Goal: Task Accomplishment & Management: Manage account settings

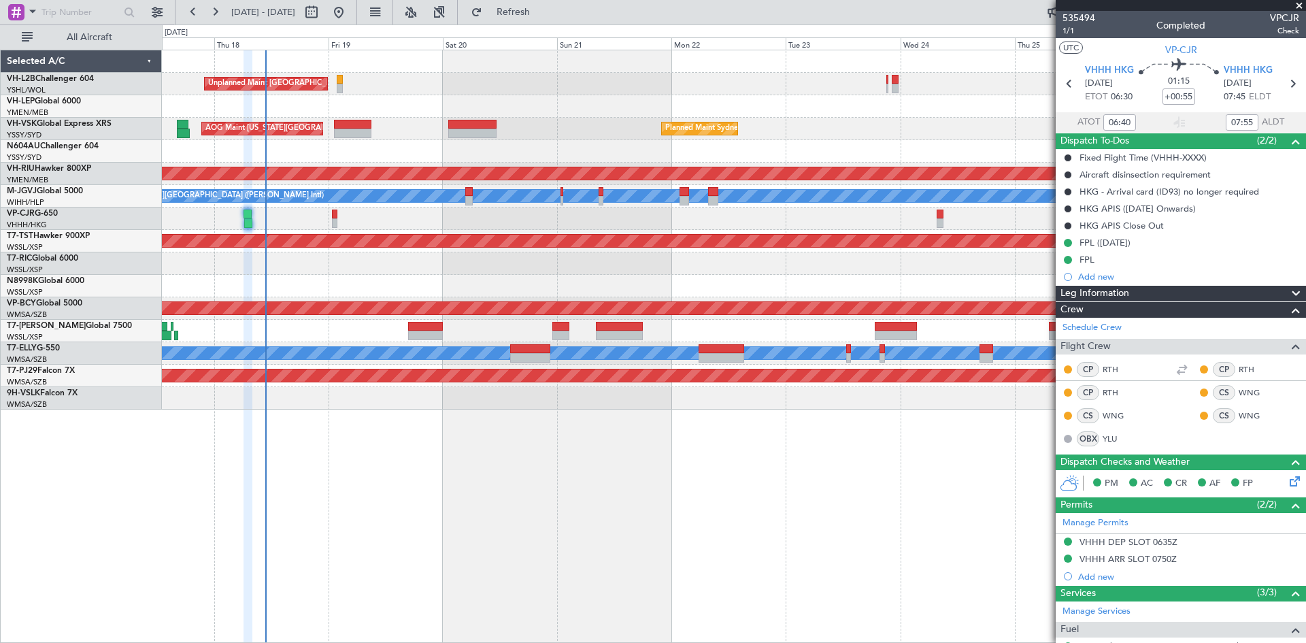
scroll to position [100, 0]
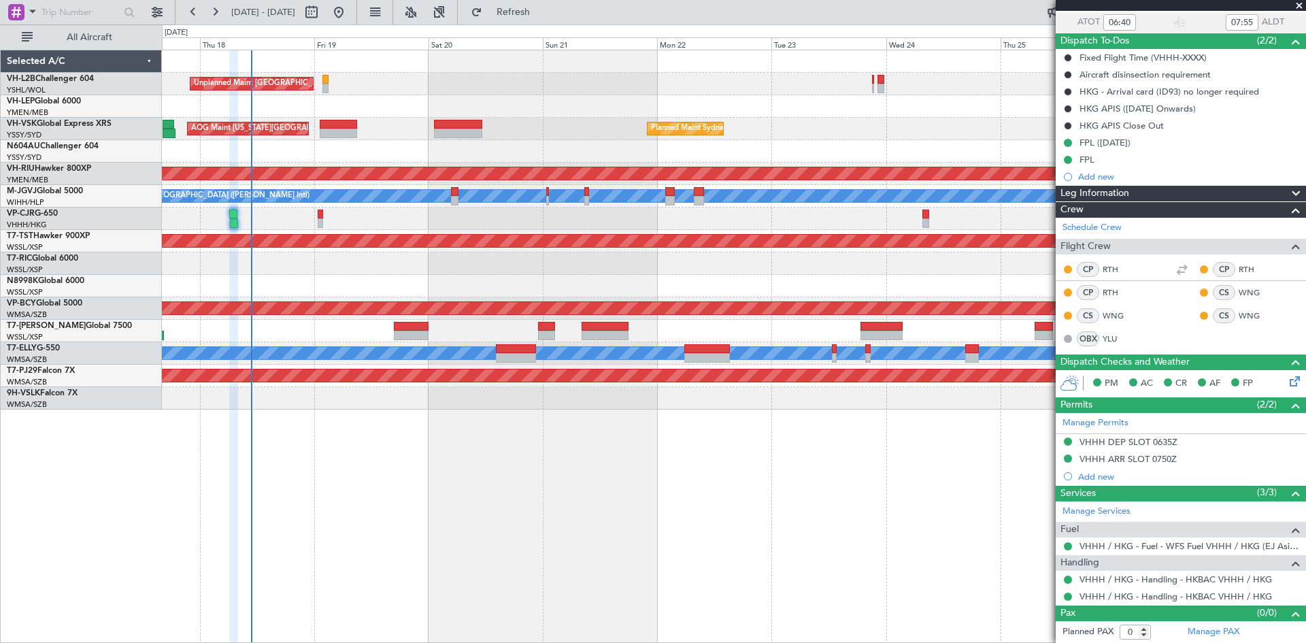
click at [434, 514] on div "Unplanned Maint [GEOGRAPHIC_DATA] ([GEOGRAPHIC_DATA]) AOG Maint [US_STATE][GEOG…" at bounding box center [734, 346] width 1144 height 593
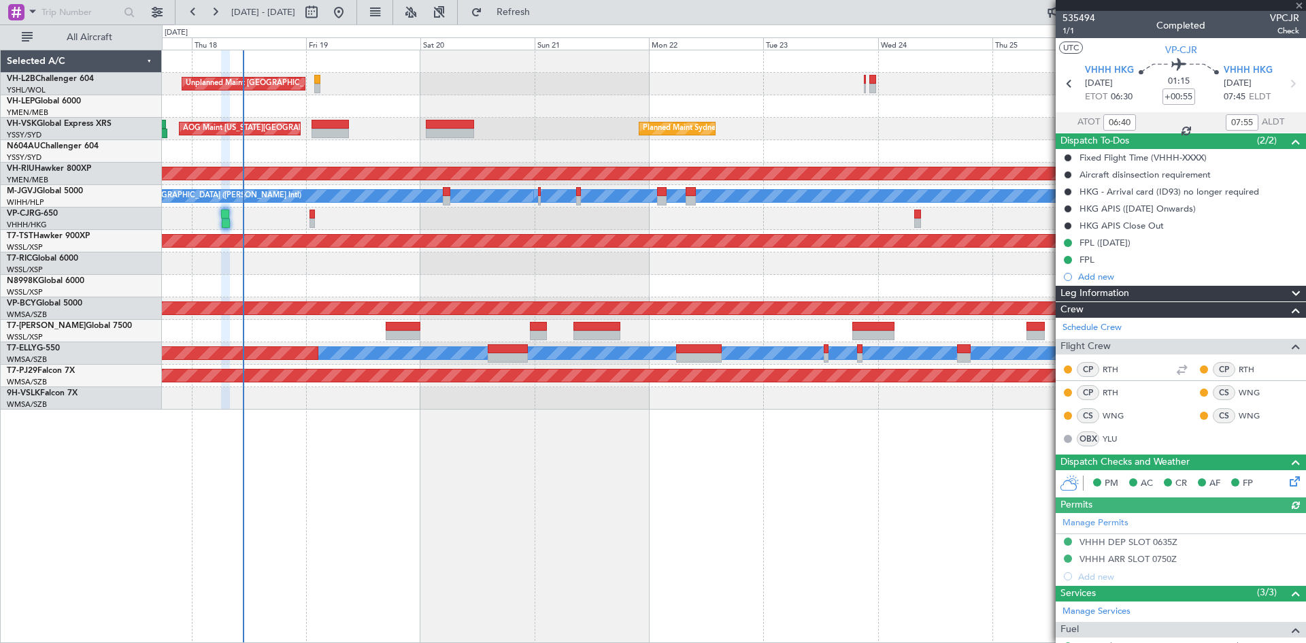
type input "[PERSON_NAME] (KYA)"
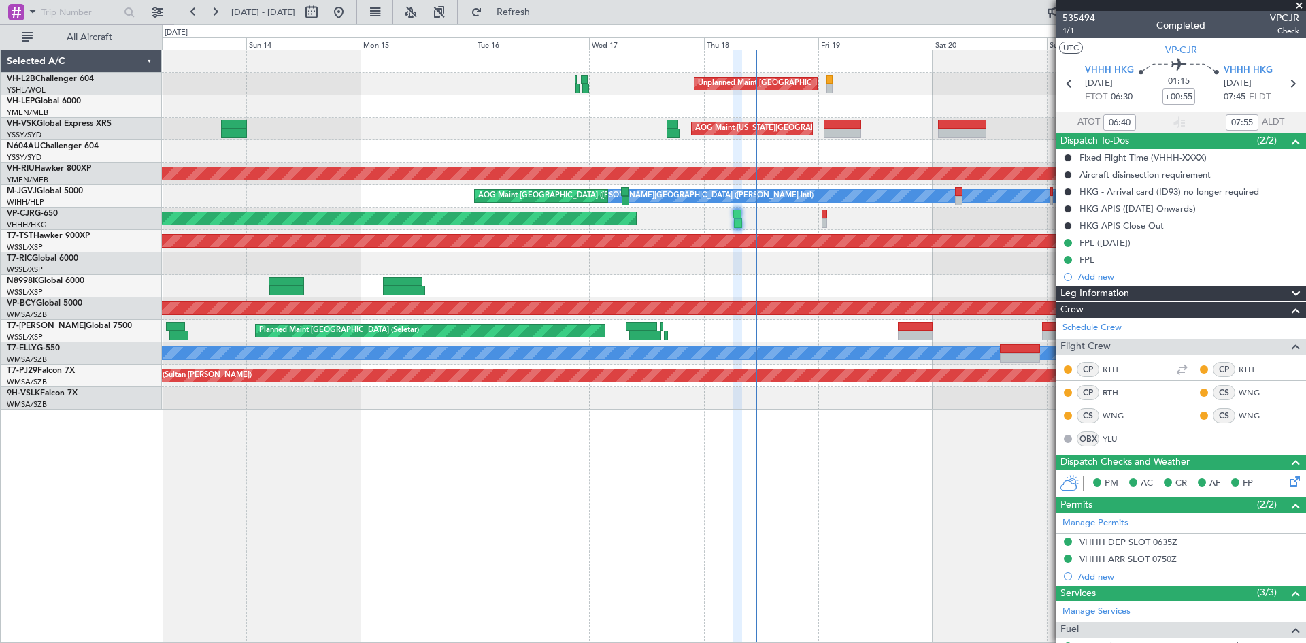
click at [905, 292] on div "Planned Maint [GEOGRAPHIC_DATA] (Seletar)" at bounding box center [734, 286] width 1144 height 22
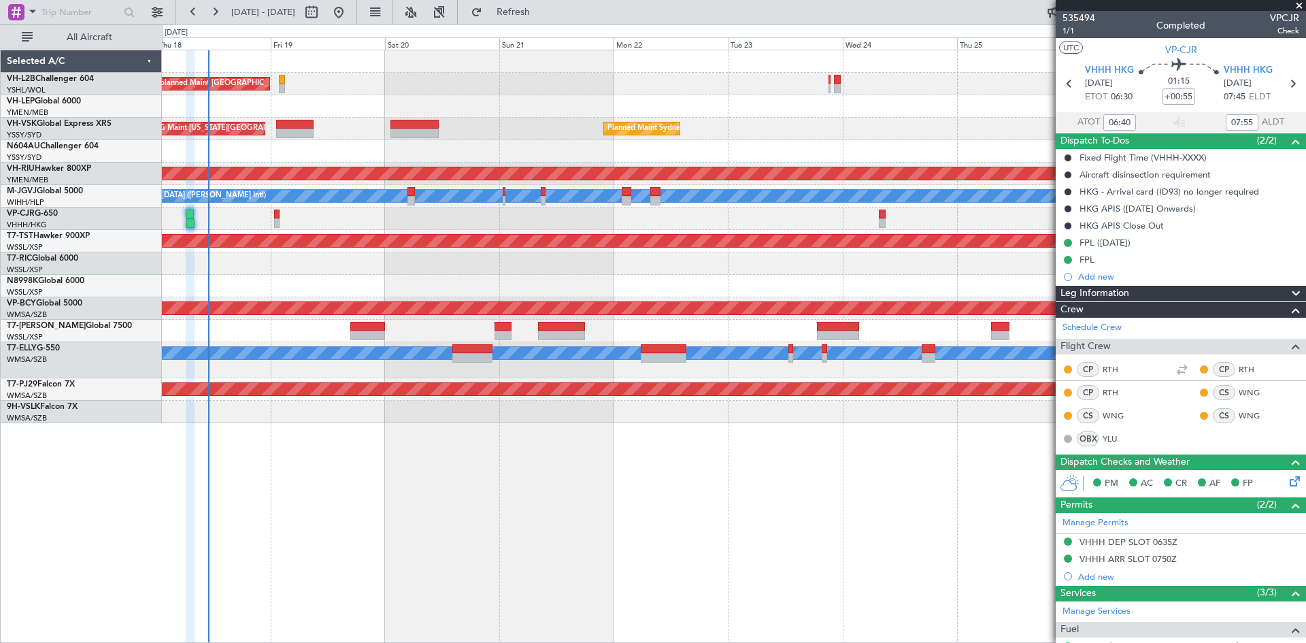
click at [454, 184] on div "Unplanned Maint [GEOGRAPHIC_DATA] ([GEOGRAPHIC_DATA]) AOG Maint [US_STATE][GEOG…" at bounding box center [734, 236] width 1144 height 373
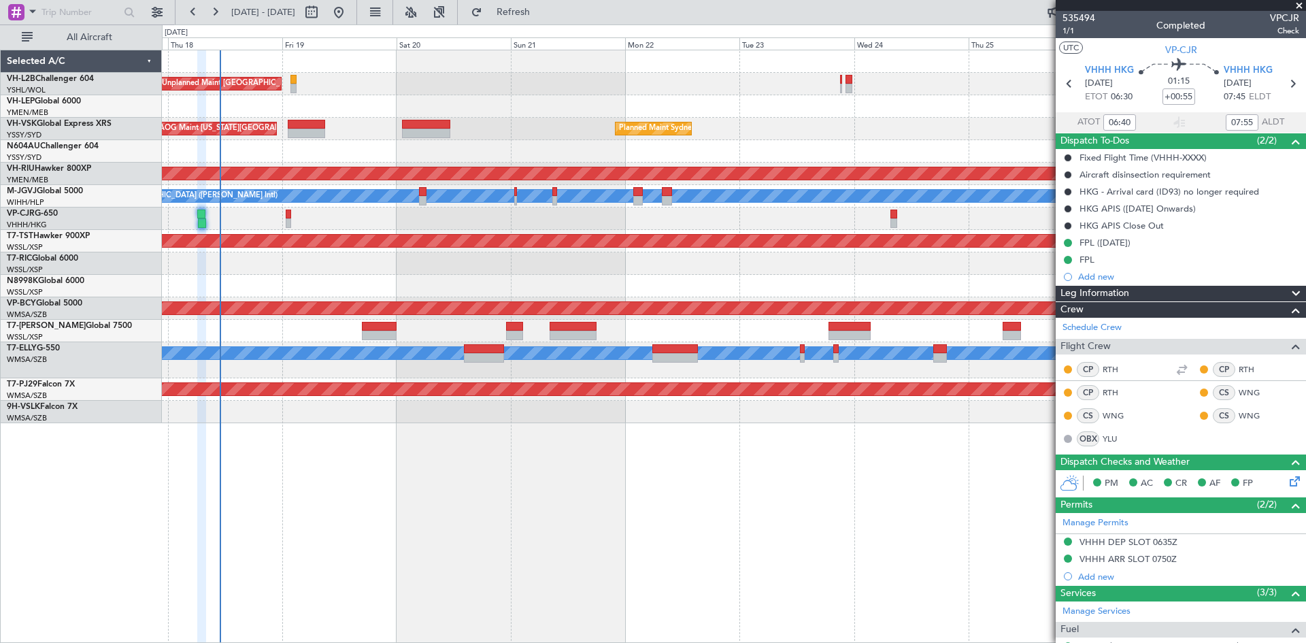
click at [400, 266] on div at bounding box center [734, 263] width 1144 height 22
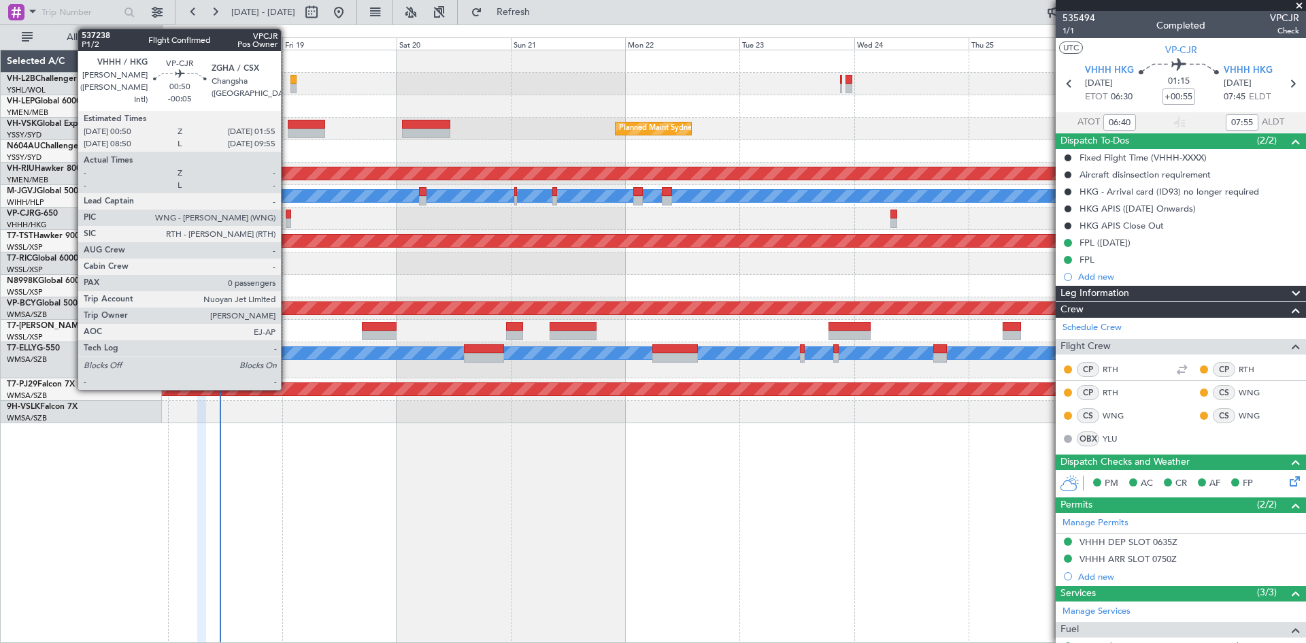
click at [287, 220] on div at bounding box center [288, 223] width 5 height 10
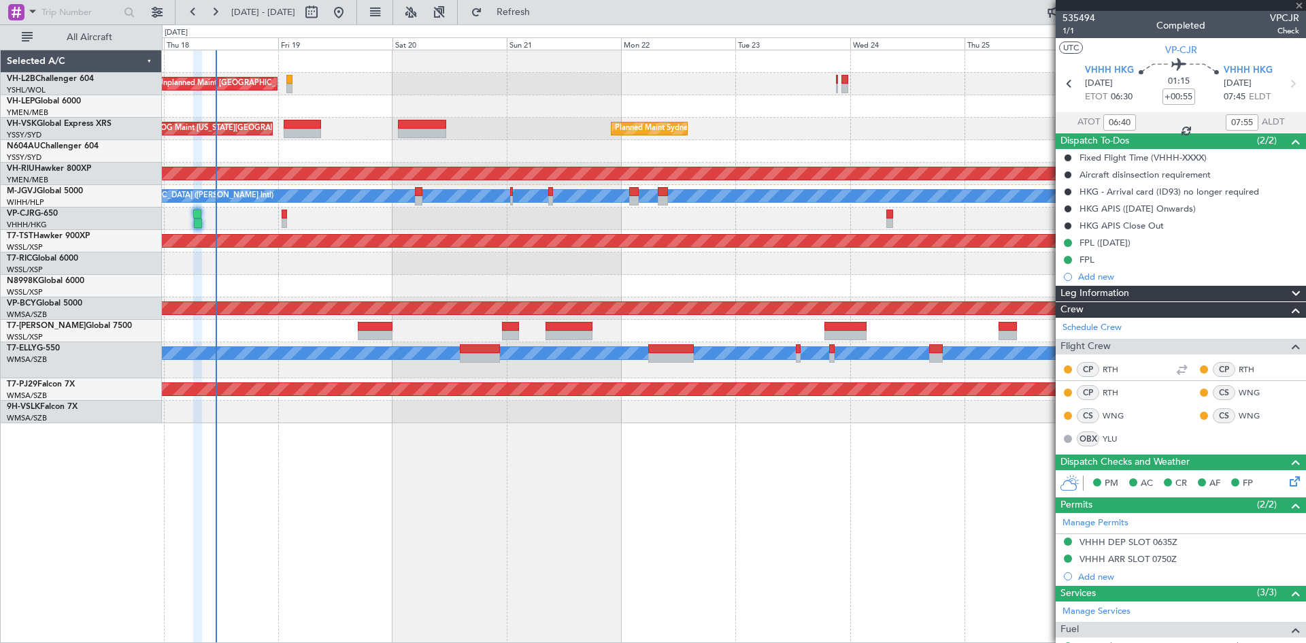
type input "-00:05"
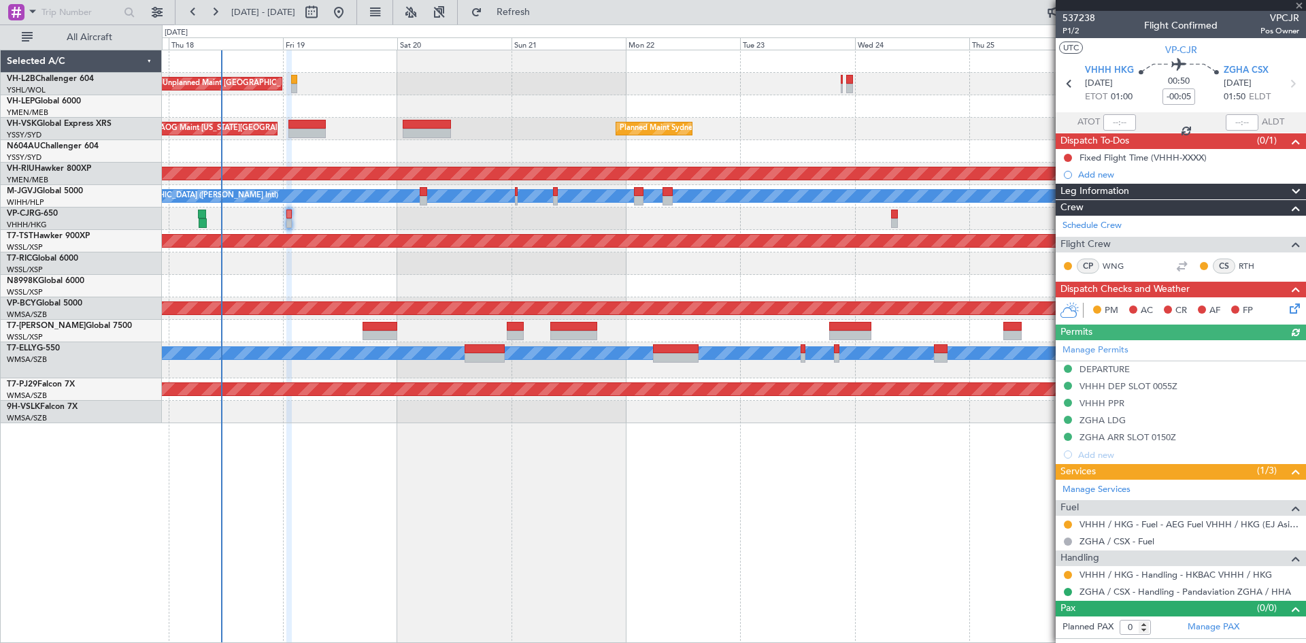
click at [501, 221] on div "Planned Maint [PERSON_NAME] ([PERSON_NAME] Intl)" at bounding box center [734, 218] width 1144 height 22
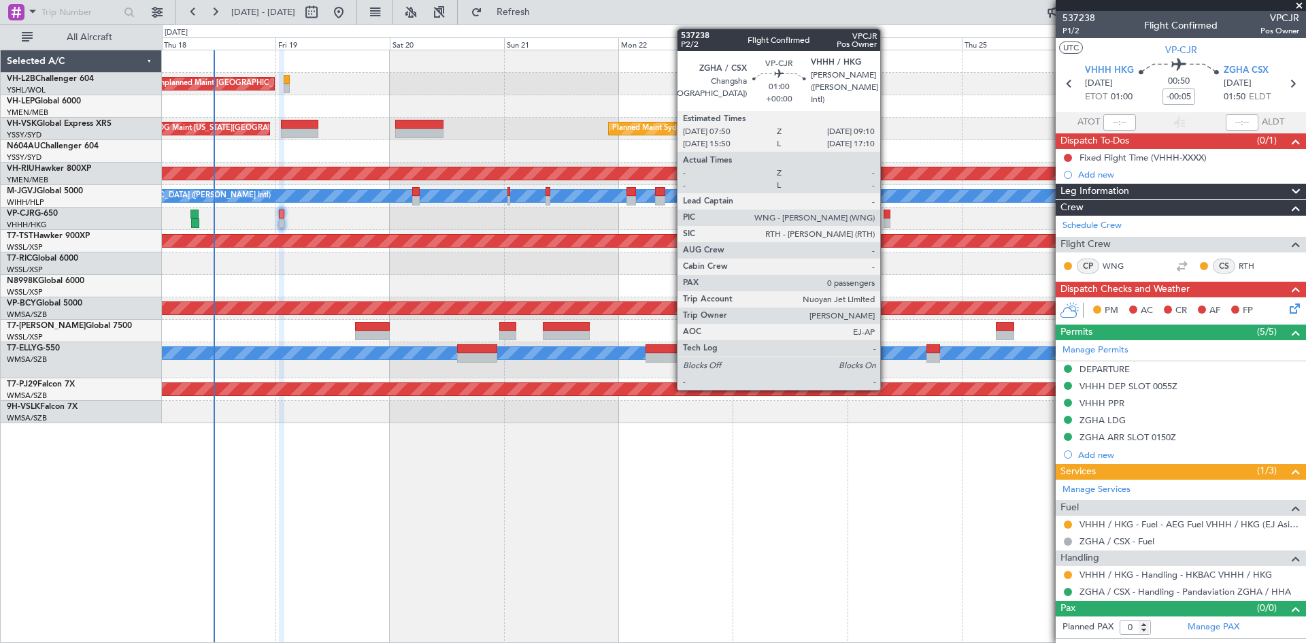
click at [886, 227] on div at bounding box center [887, 223] width 7 height 10
